Goal: Task Accomplishment & Management: Manage account settings

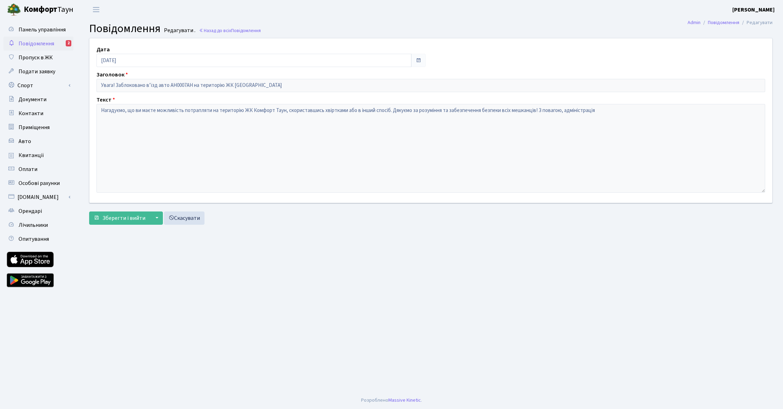
click at [48, 42] on span "Повідомлення" at bounding box center [37, 44] width 36 height 8
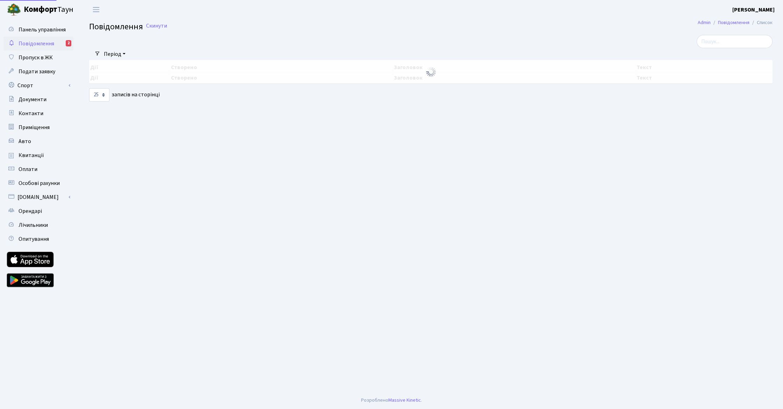
select select "25"
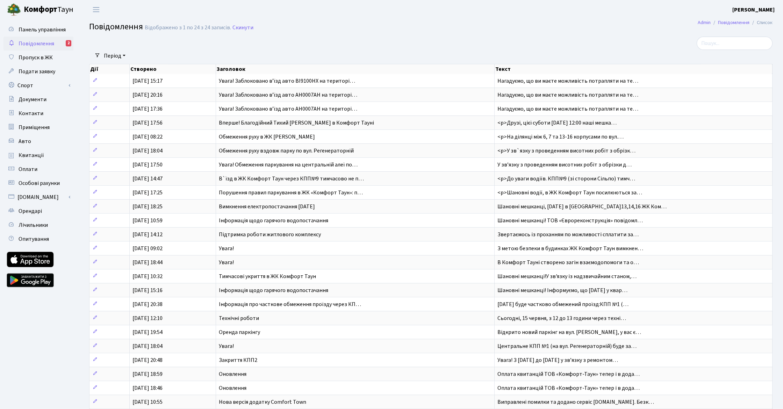
click at [46, 42] on span "Повідомлення" at bounding box center [37, 44] width 36 height 8
select select "25"
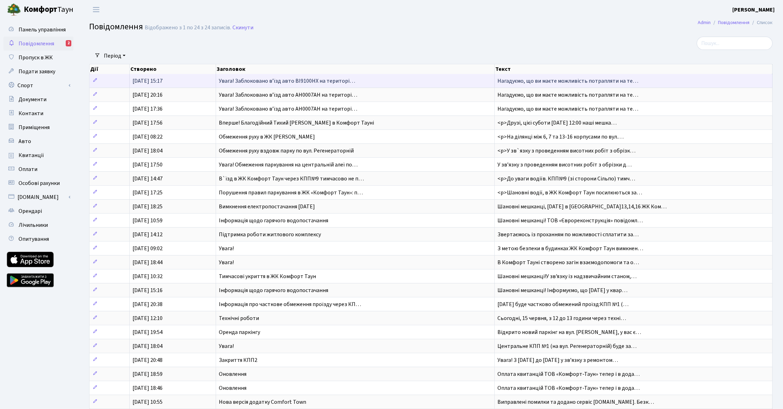
click at [259, 80] on span "Увага! Заблоковано вʼїзд авто BI9100HX на територі…" at bounding box center [287, 81] width 136 height 8
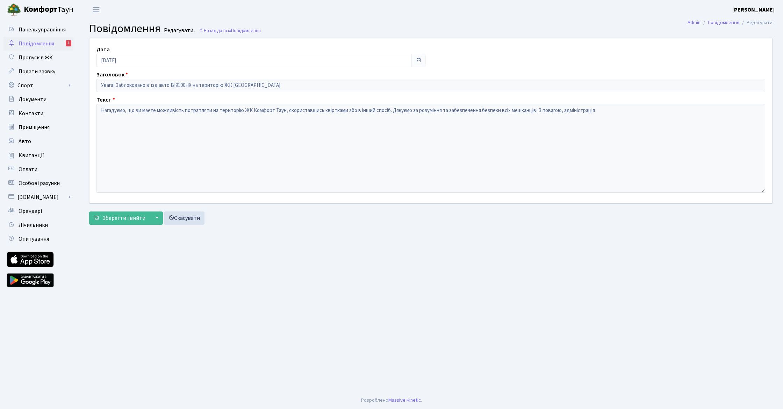
click at [38, 43] on span "Повідомлення" at bounding box center [37, 44] width 36 height 8
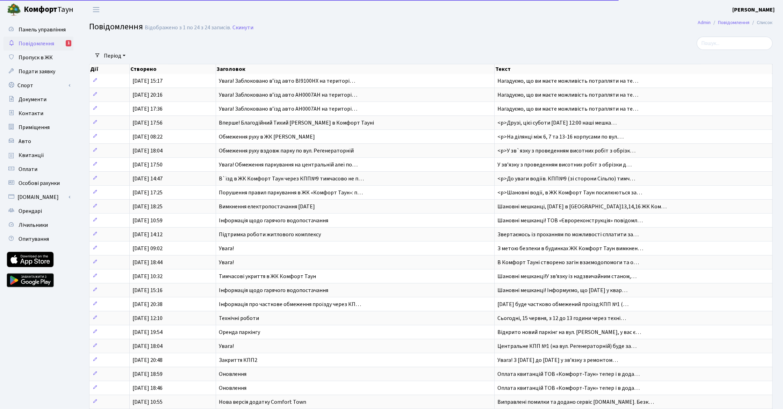
select select "25"
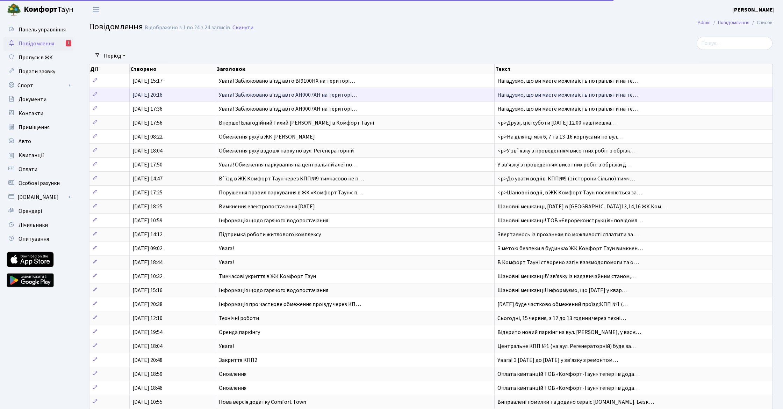
click at [247, 94] on span "Увага! Заблоковано вʼїзд авто AH0007AH на територі…" at bounding box center [288, 95] width 138 height 8
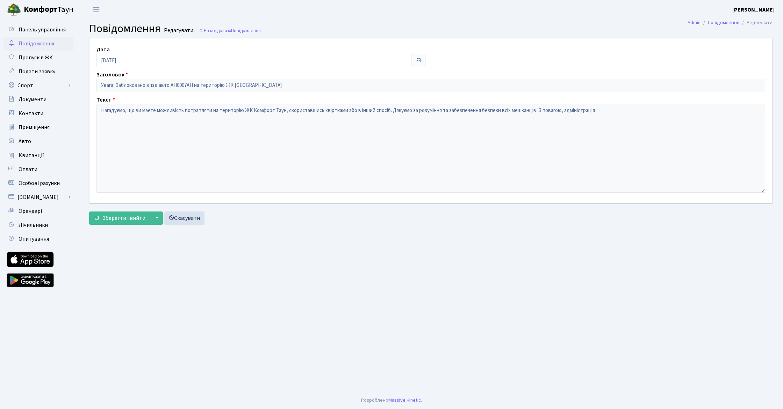
click at [26, 43] on span "Повідомлення" at bounding box center [37, 44] width 36 height 8
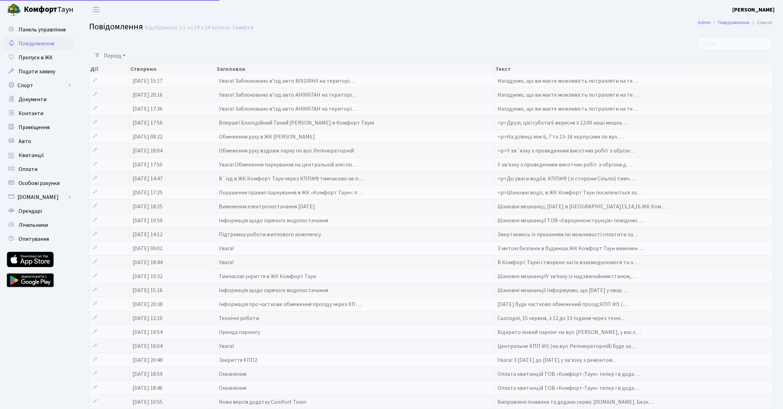
select select "25"
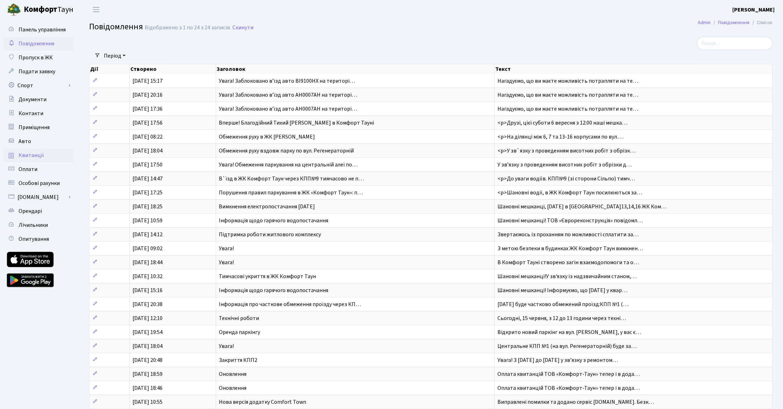
click at [41, 158] on span "Квитанції" at bounding box center [32, 156] width 26 height 8
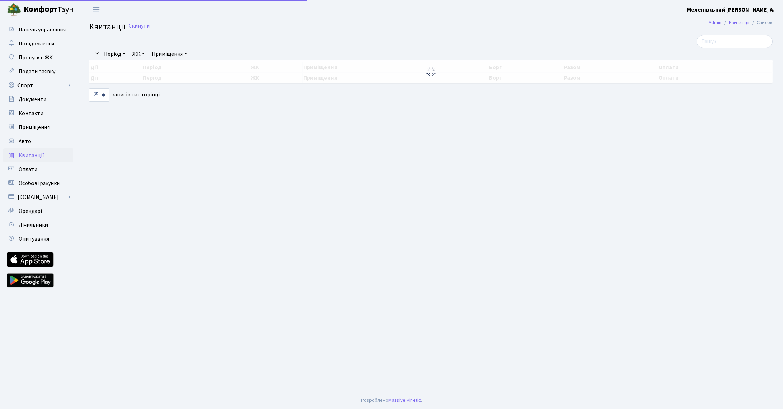
select select "25"
